Goal: Information Seeking & Learning: Understand process/instructions

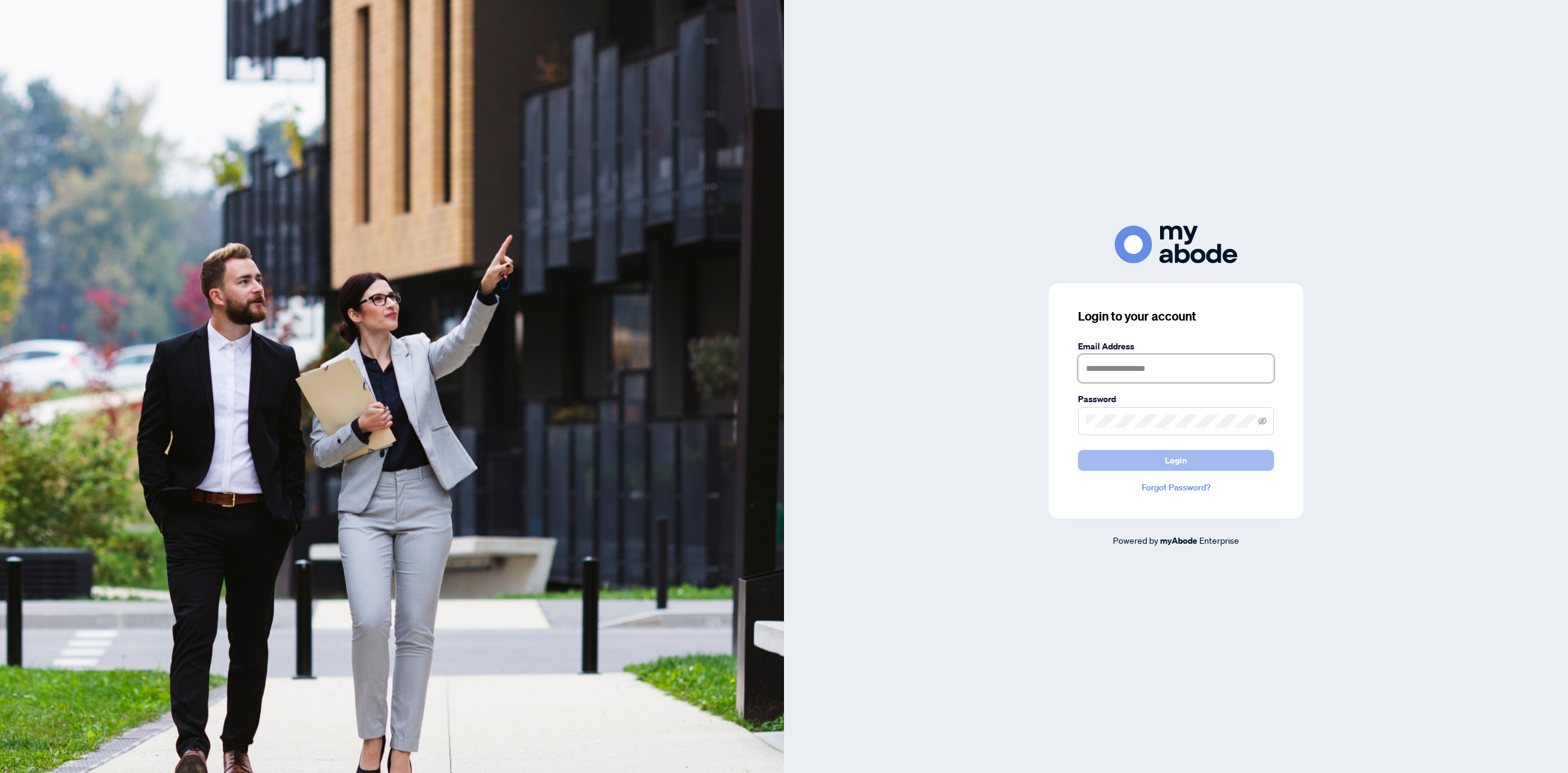
type input "**********"
click at [1199, 460] on button "Login" at bounding box center [1176, 460] width 196 height 21
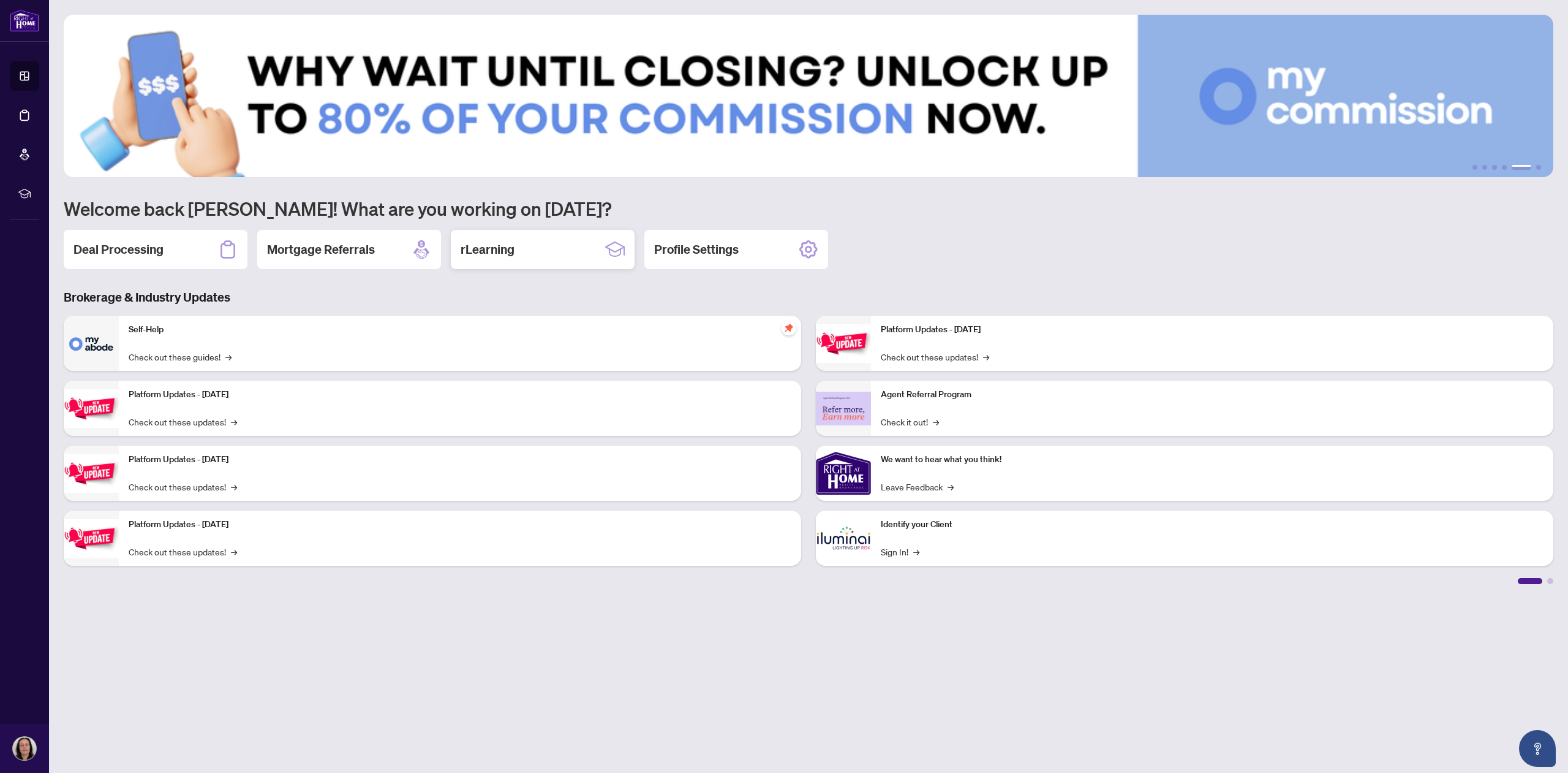
click at [511, 234] on div "rLearning" at bounding box center [543, 250] width 184 height 39
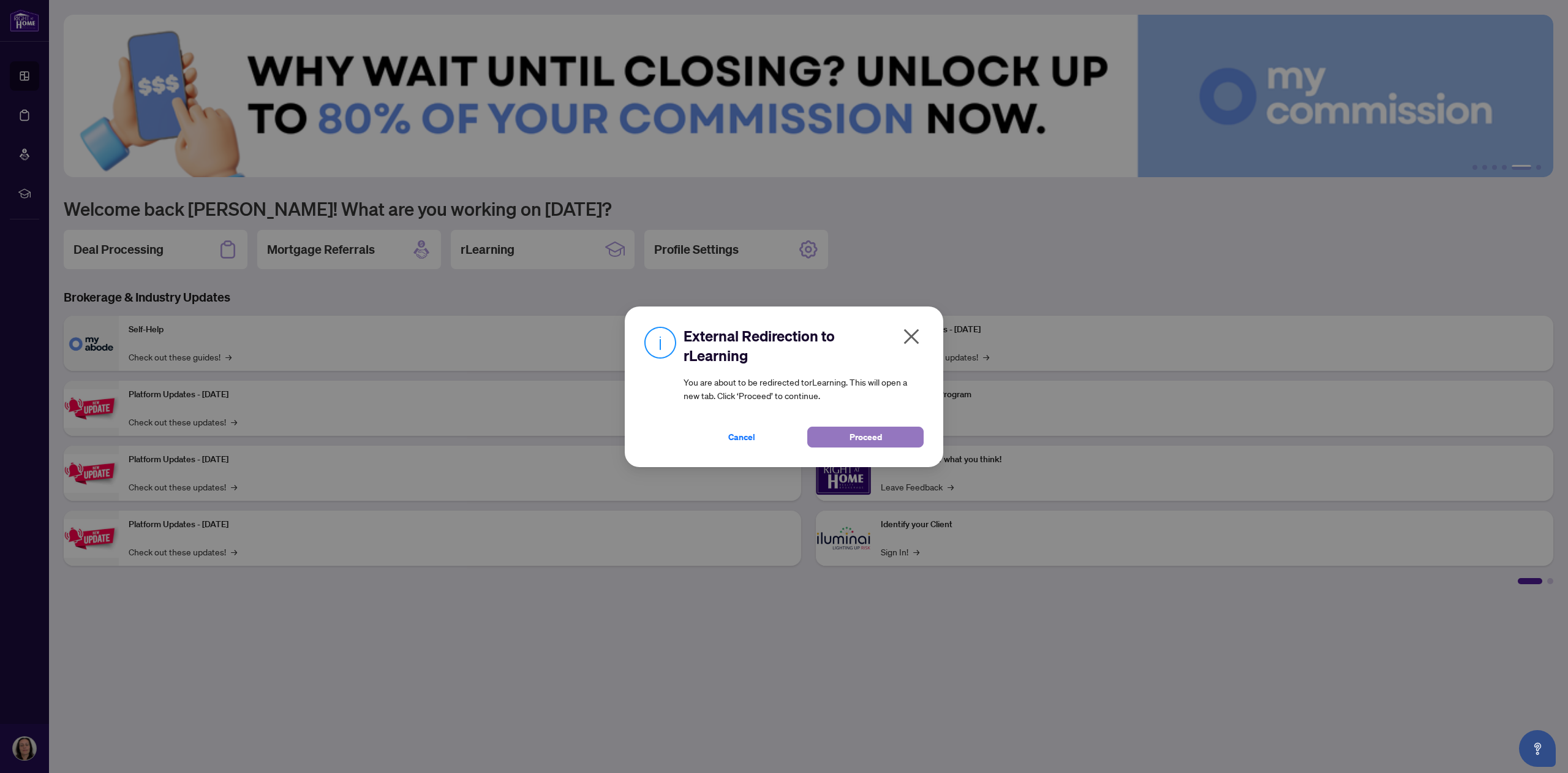
click at [839, 429] on button "Proceed" at bounding box center [866, 437] width 117 height 21
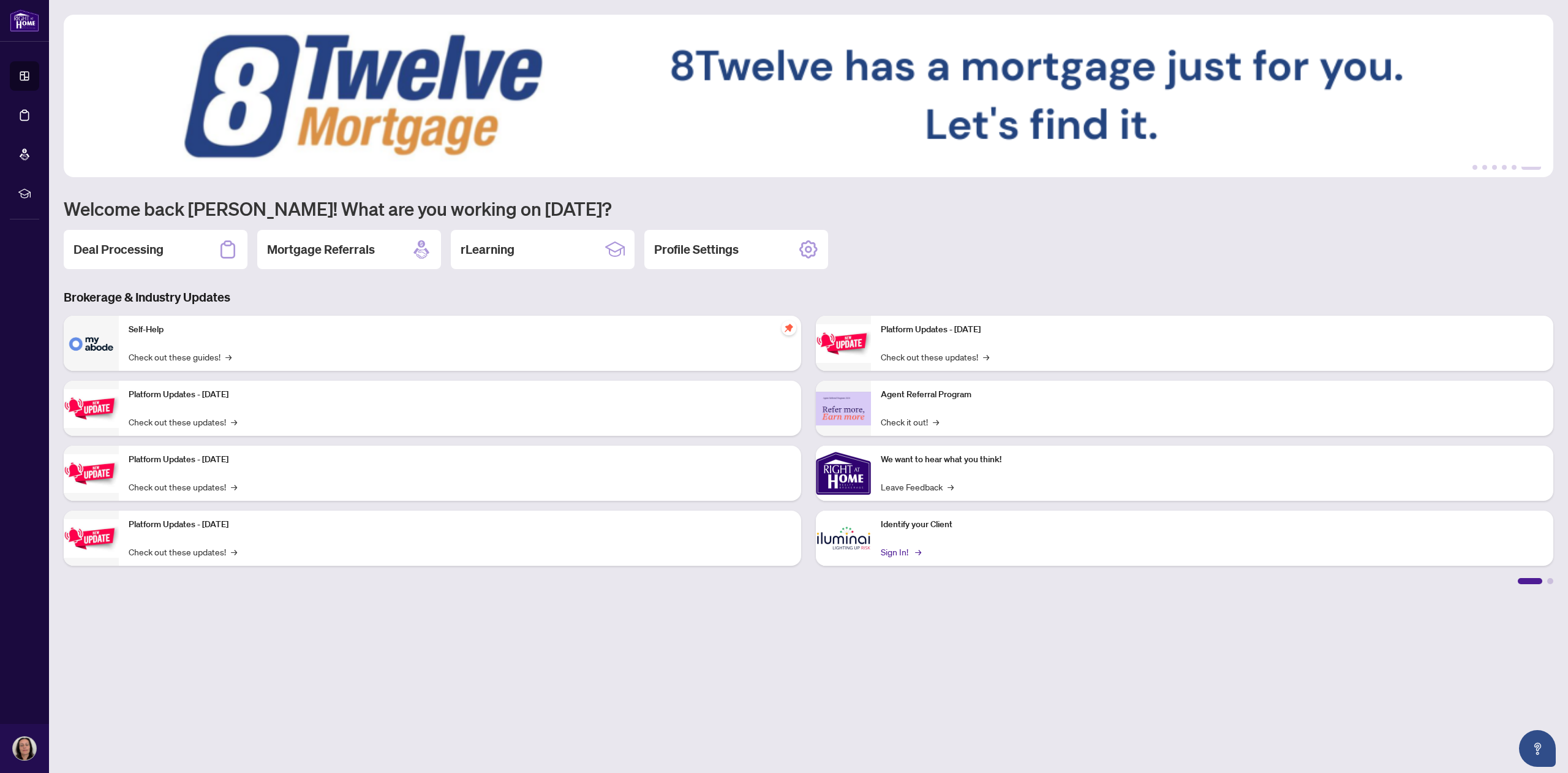
click at [896, 551] on link "Sign In! →" at bounding box center [900, 552] width 38 height 13
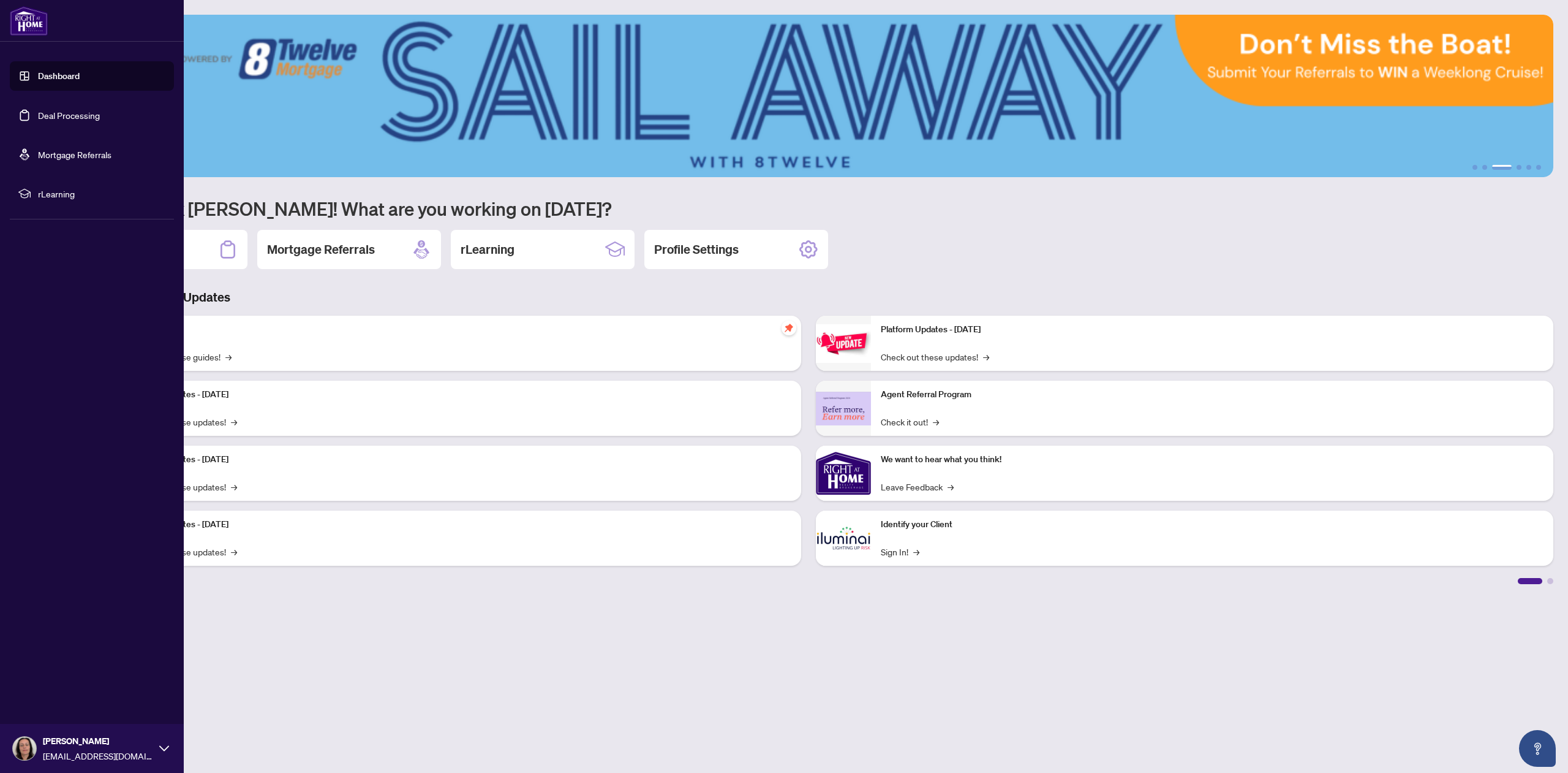
click at [64, 78] on link "Dashboard" at bounding box center [59, 76] width 42 height 11
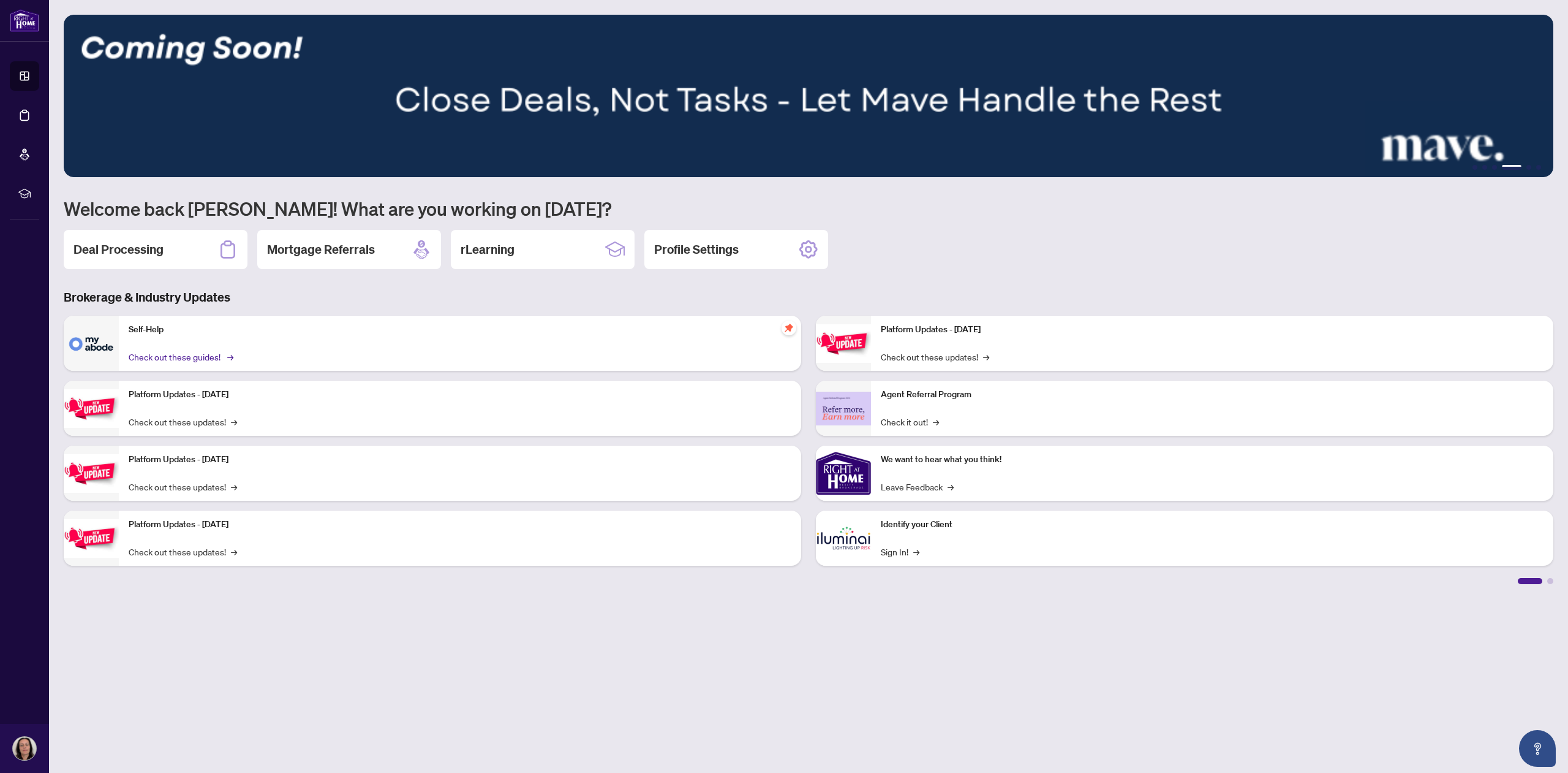
click at [193, 360] on link "Check out these guides! →" at bounding box center [180, 357] width 103 height 13
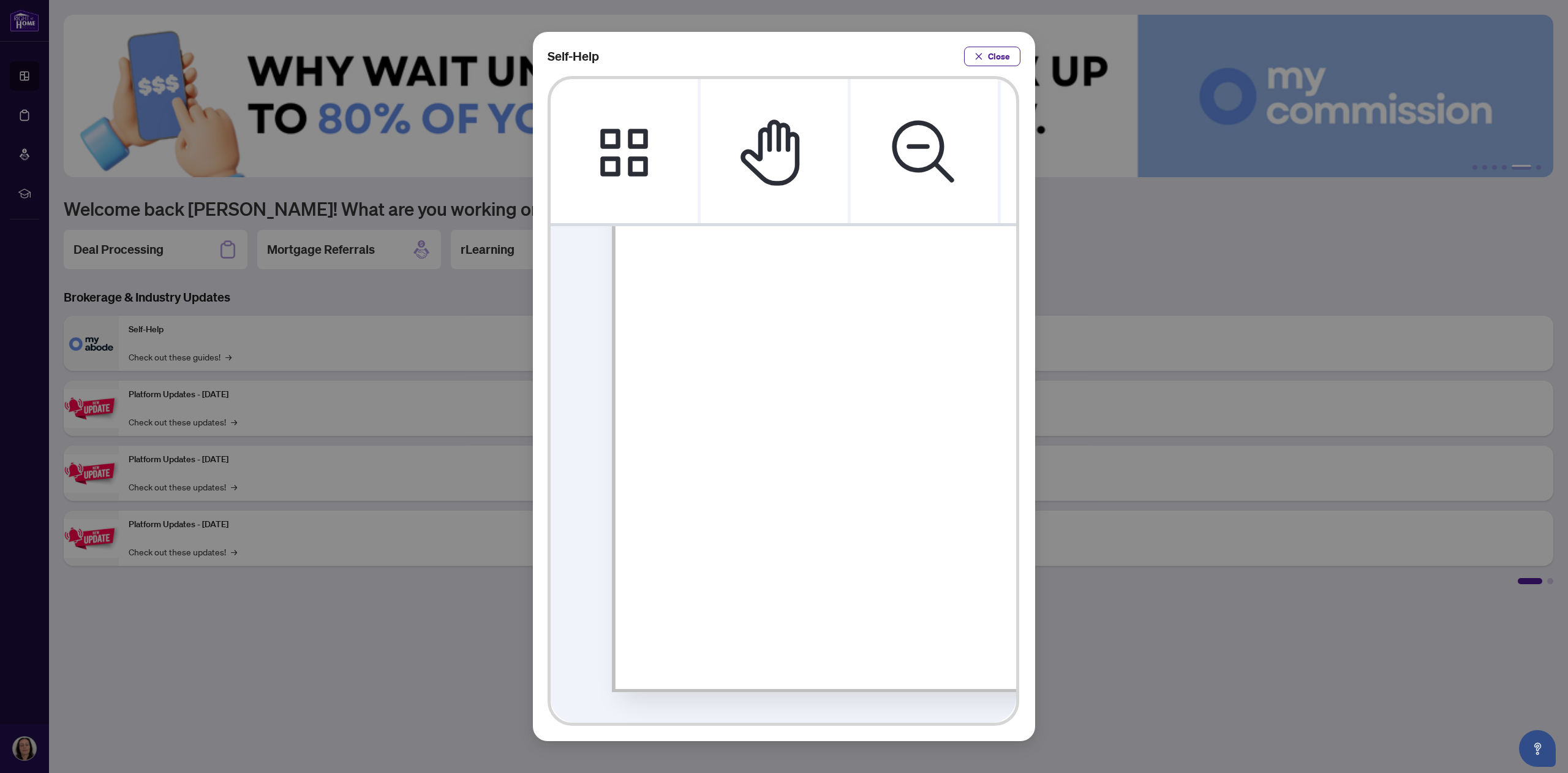
scroll to position [490, 0]
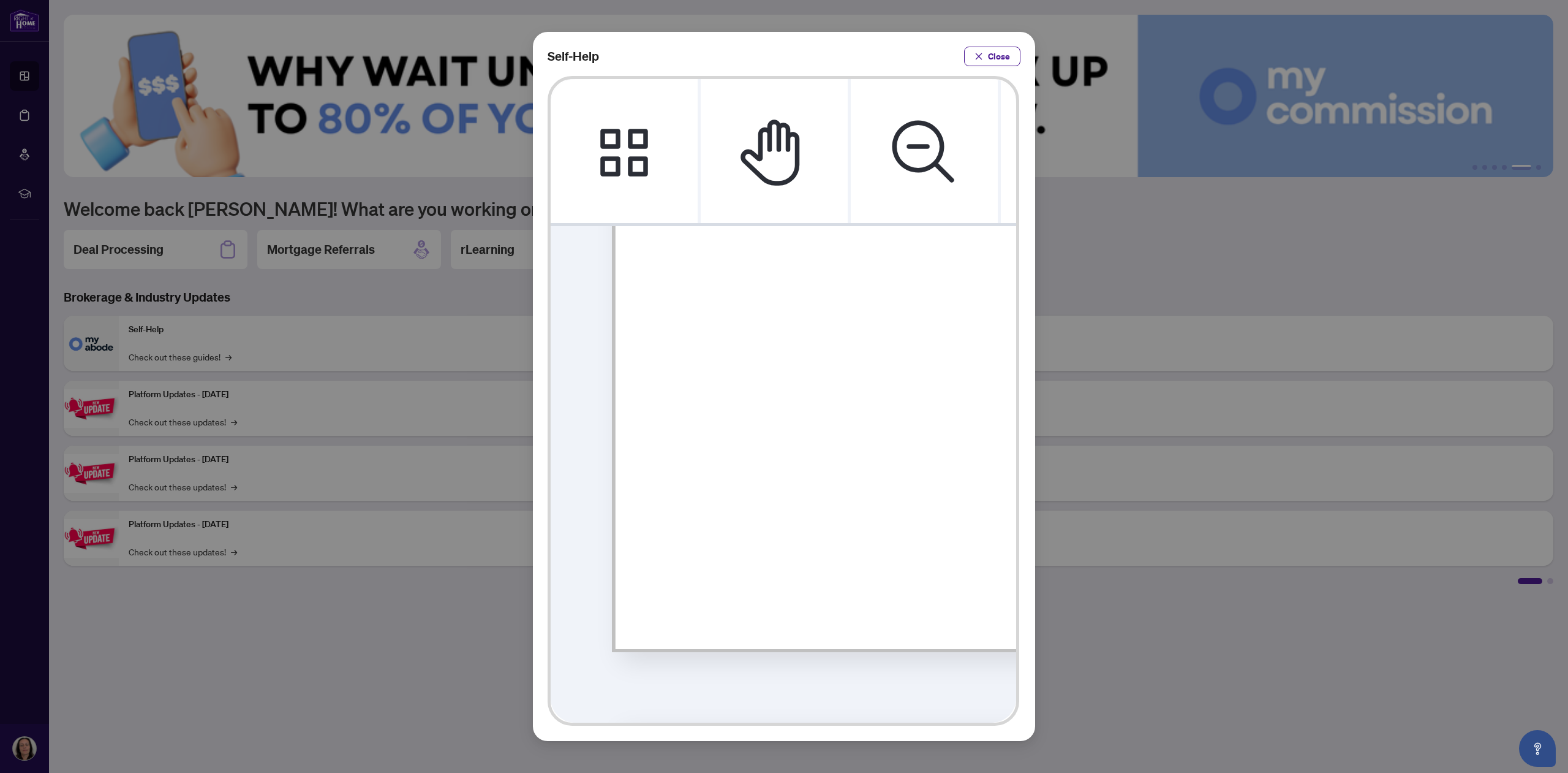
drag, startPoint x: 909, startPoint y: 557, endPoint x: 743, endPoint y: 534, distance: 167.6
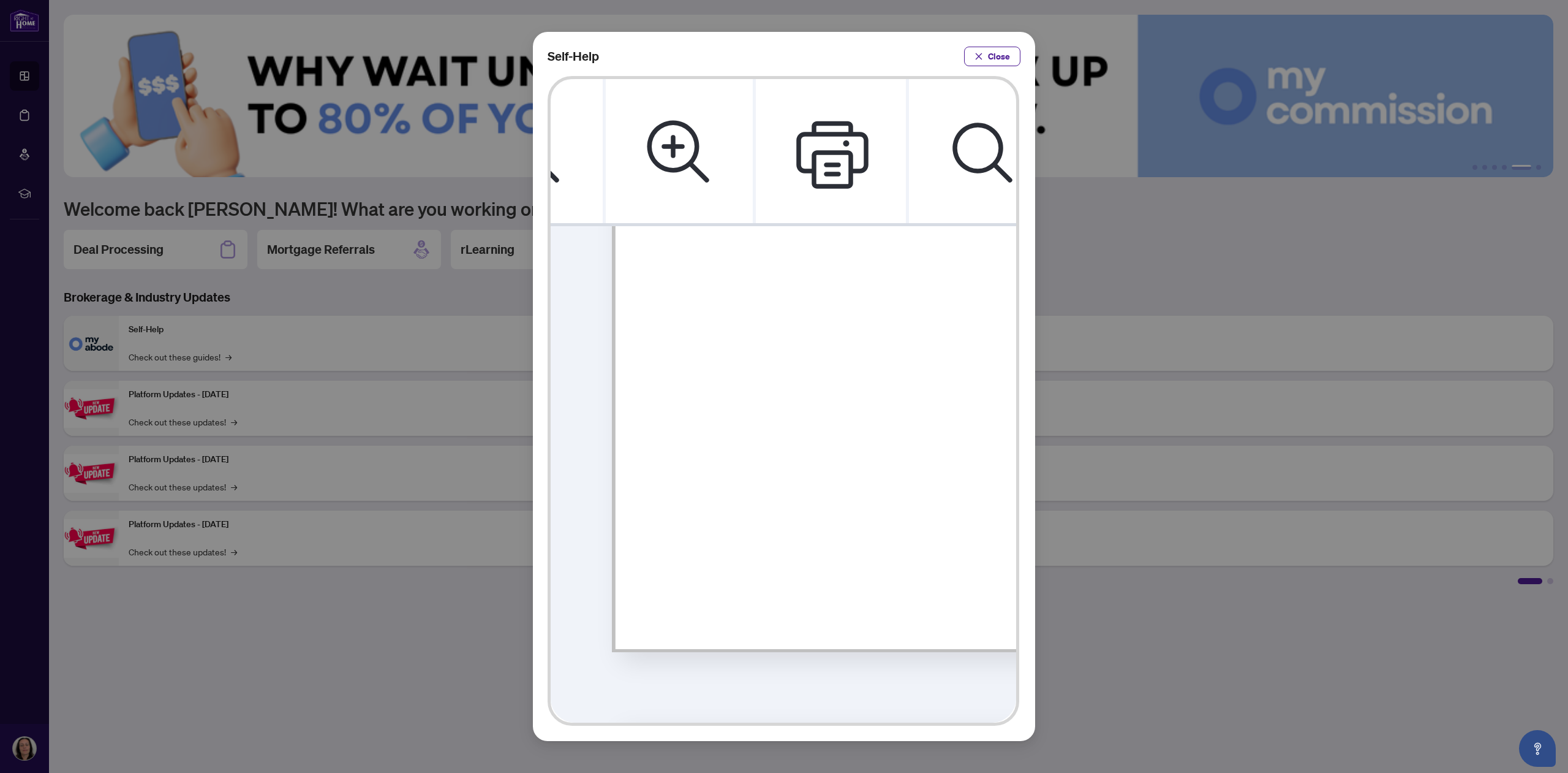
scroll to position [0, 24]
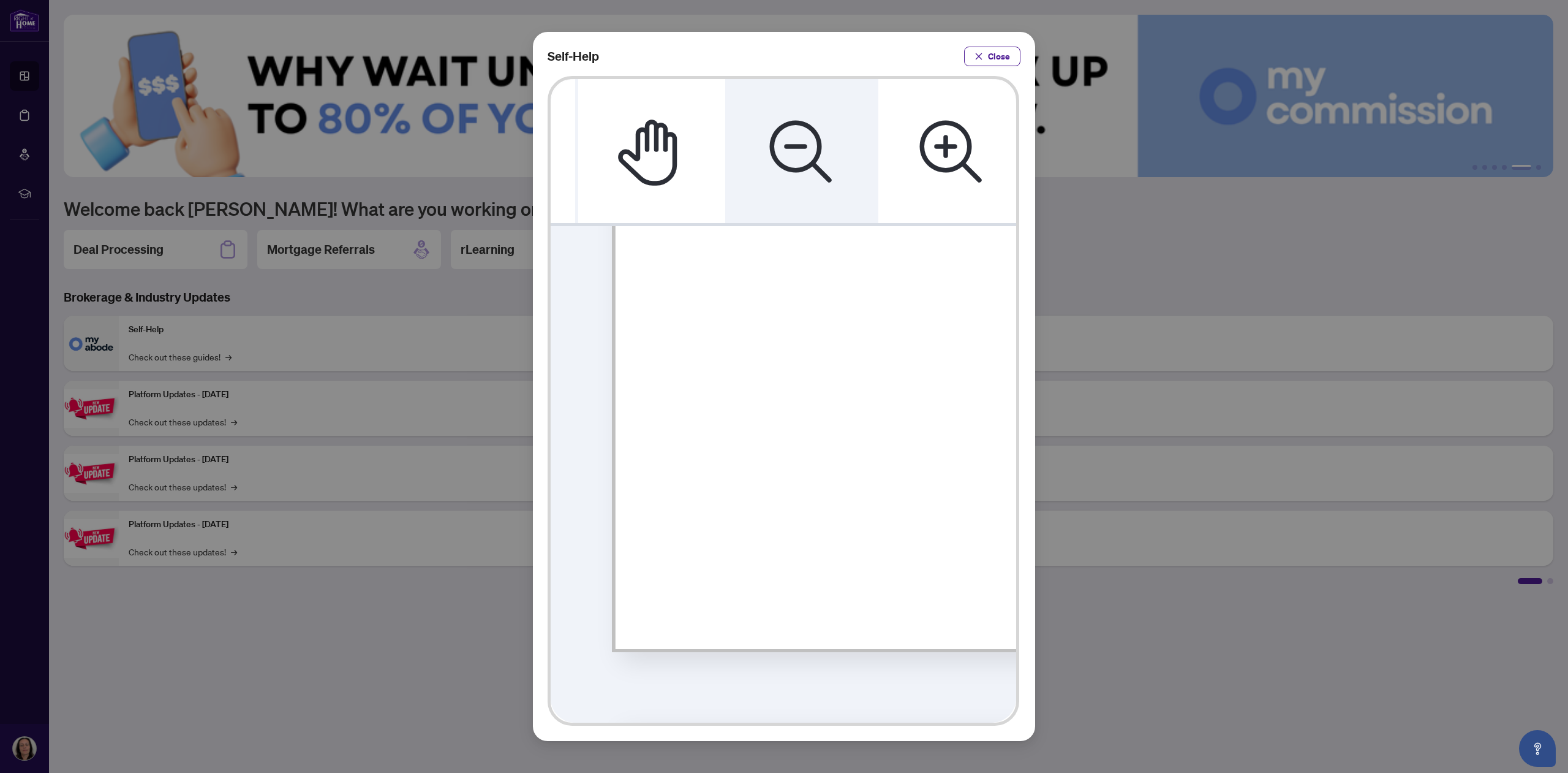
click at [801, 125] on icon "Zoom Out" at bounding box center [802, 151] width 73 height 74
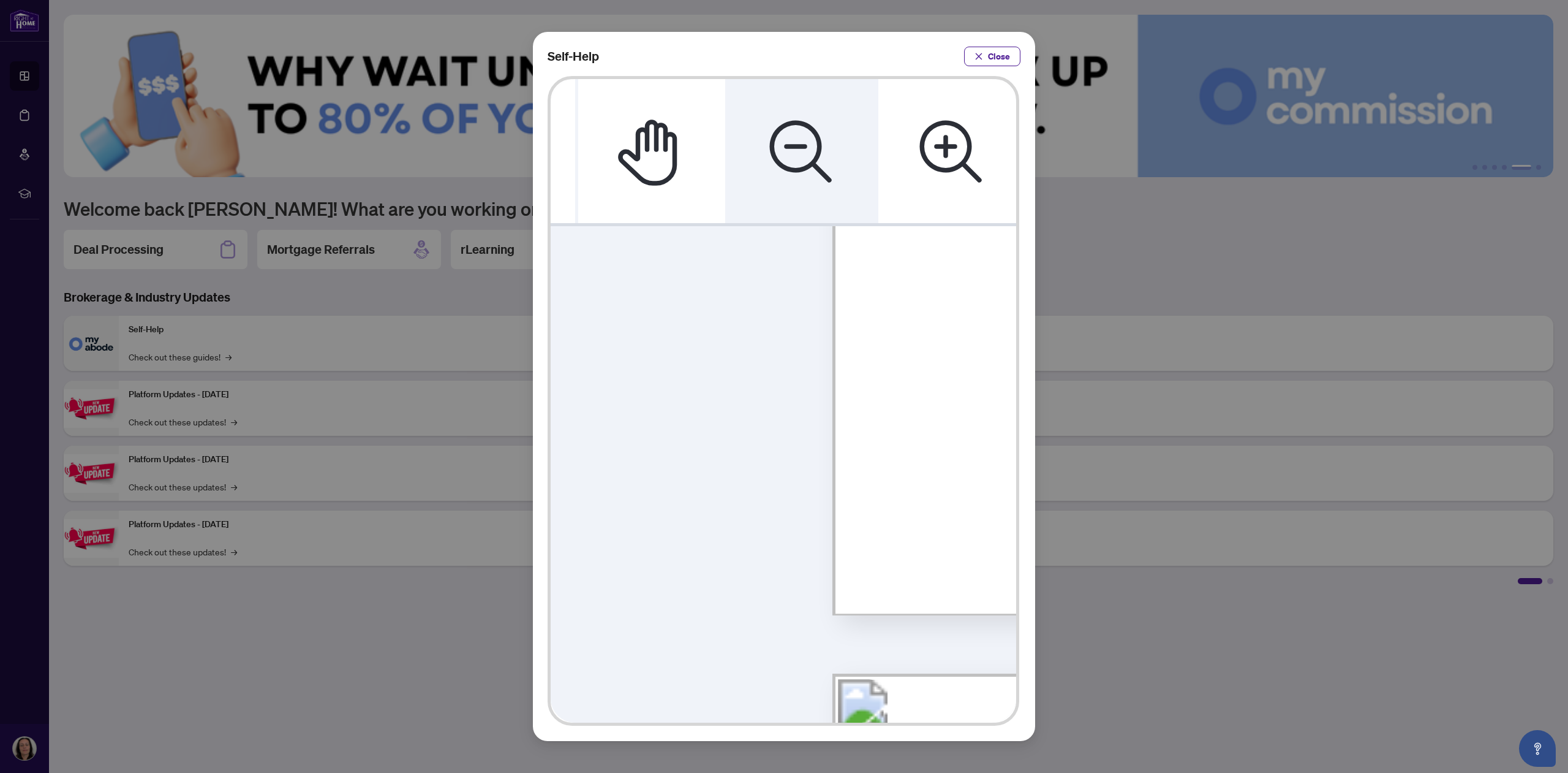
click at [801, 125] on icon "Zoom Out" at bounding box center [802, 151] width 73 height 74
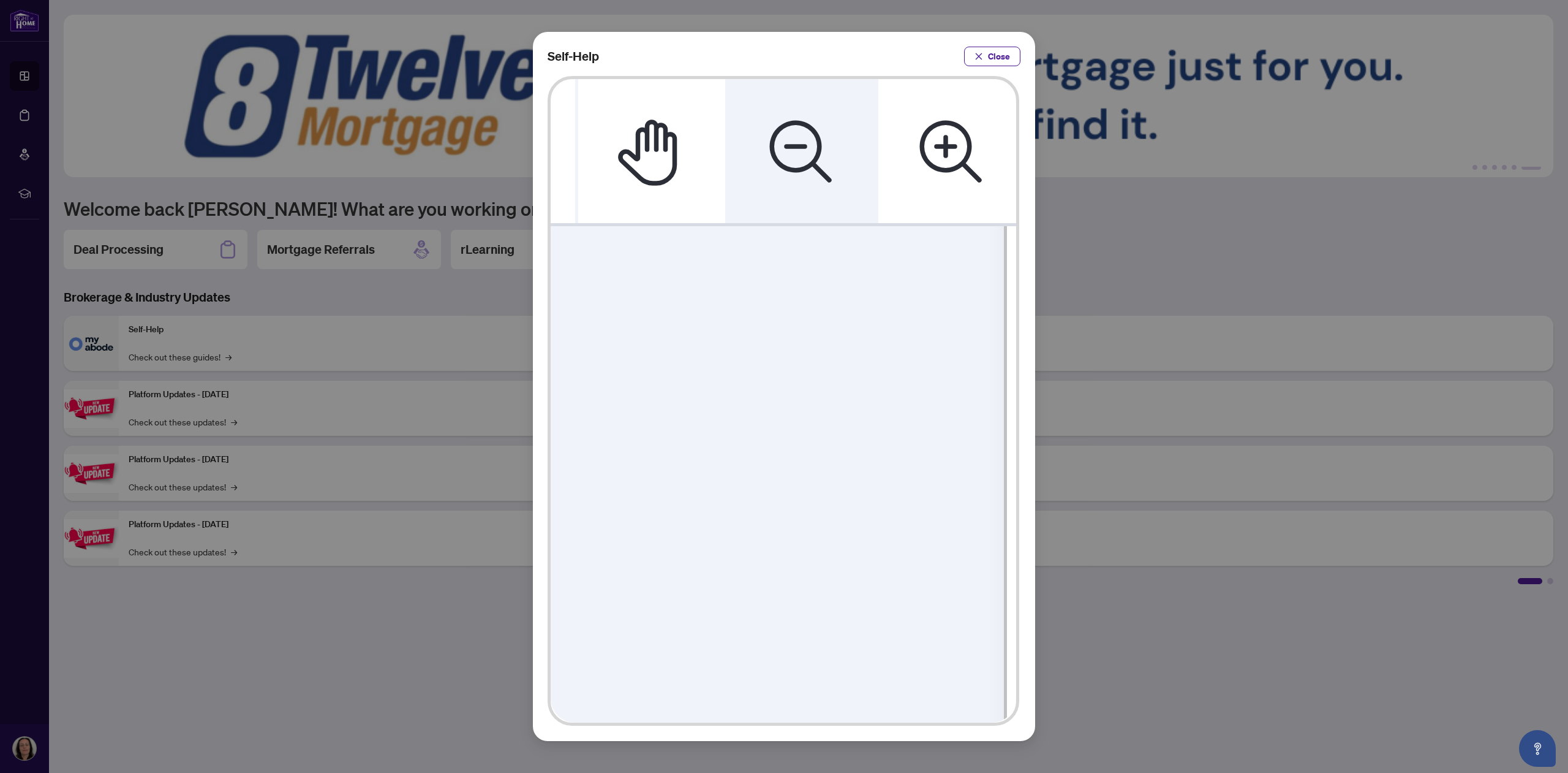
click at [801, 125] on icon "Zoom Out" at bounding box center [802, 151] width 73 height 74
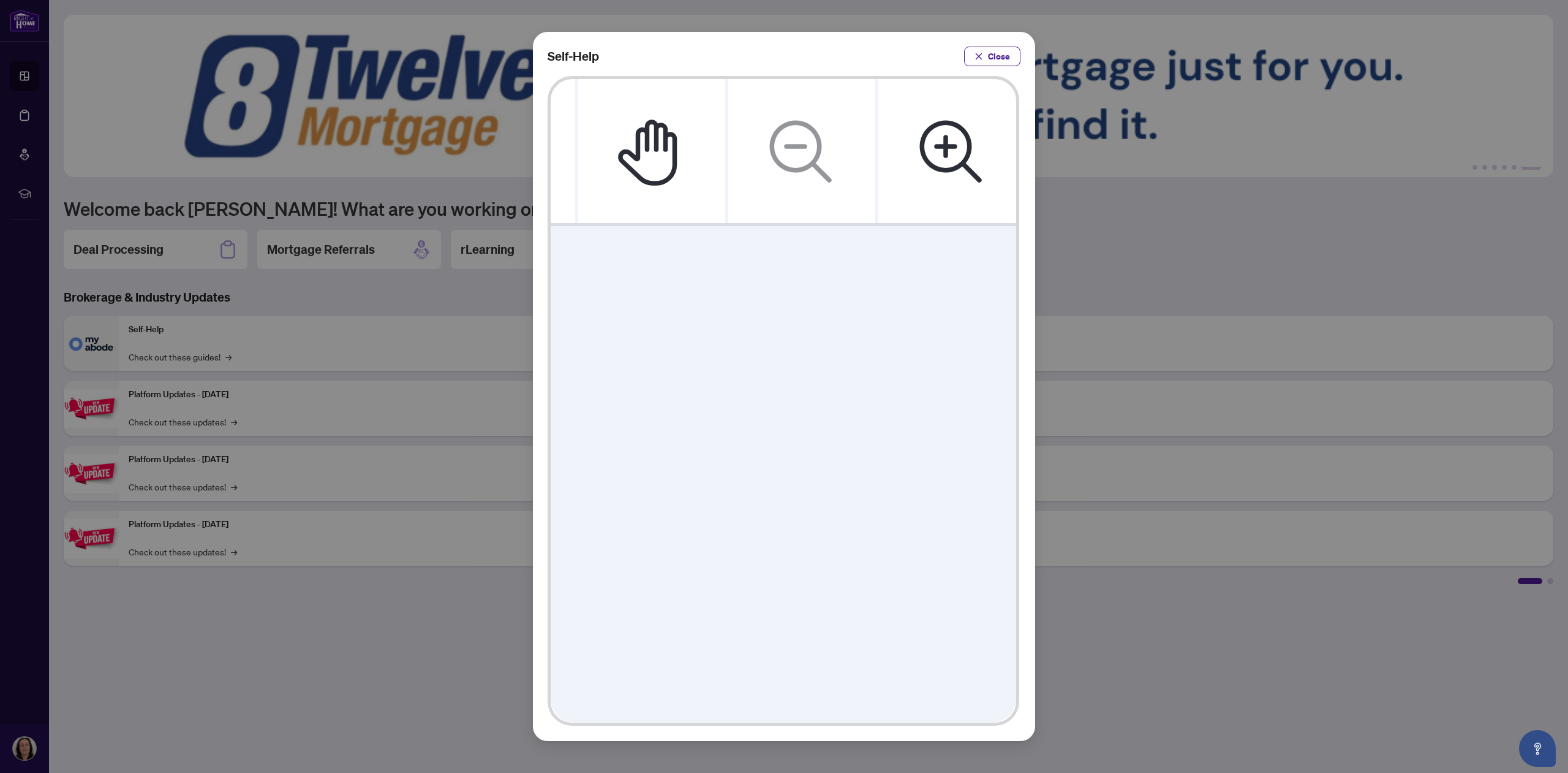
scroll to position [0, 0]
click at [990, 55] on span "Close" at bounding box center [999, 56] width 22 height 20
